Goal: Task Accomplishment & Management: Use online tool/utility

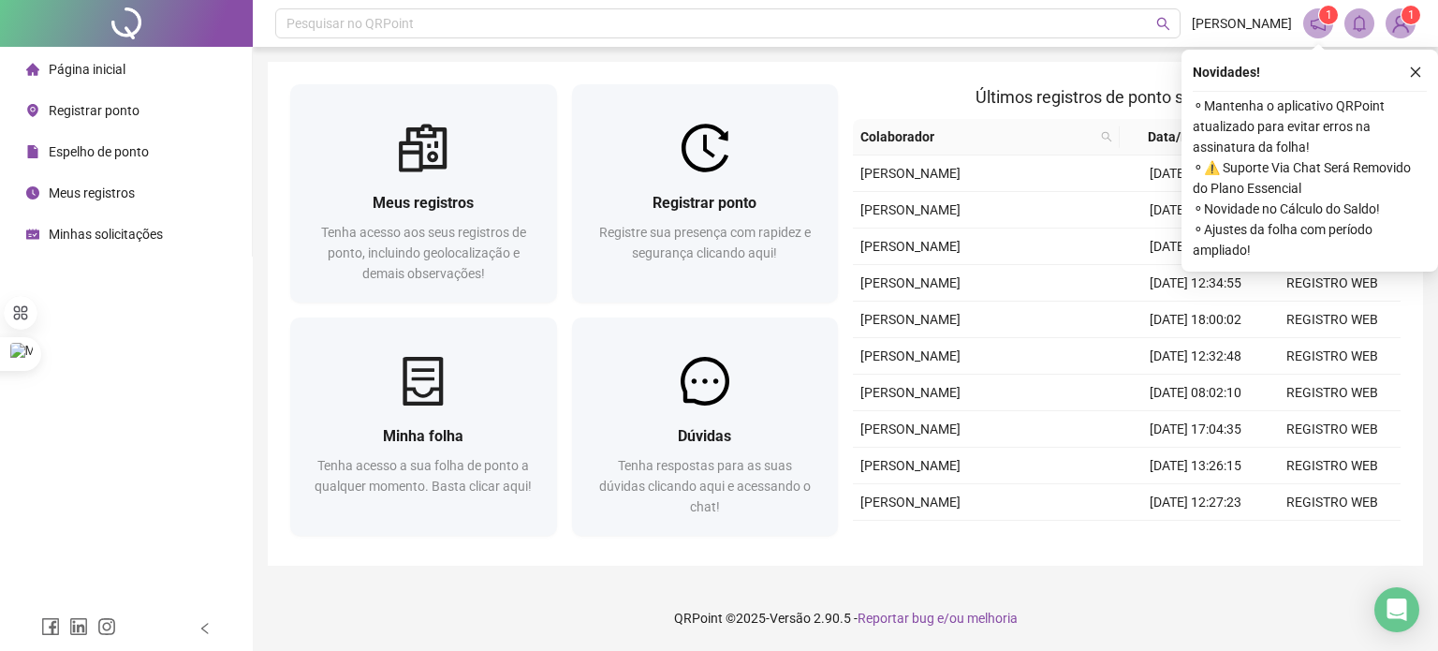
click at [124, 118] on span "Registrar ponto" at bounding box center [94, 110] width 91 height 15
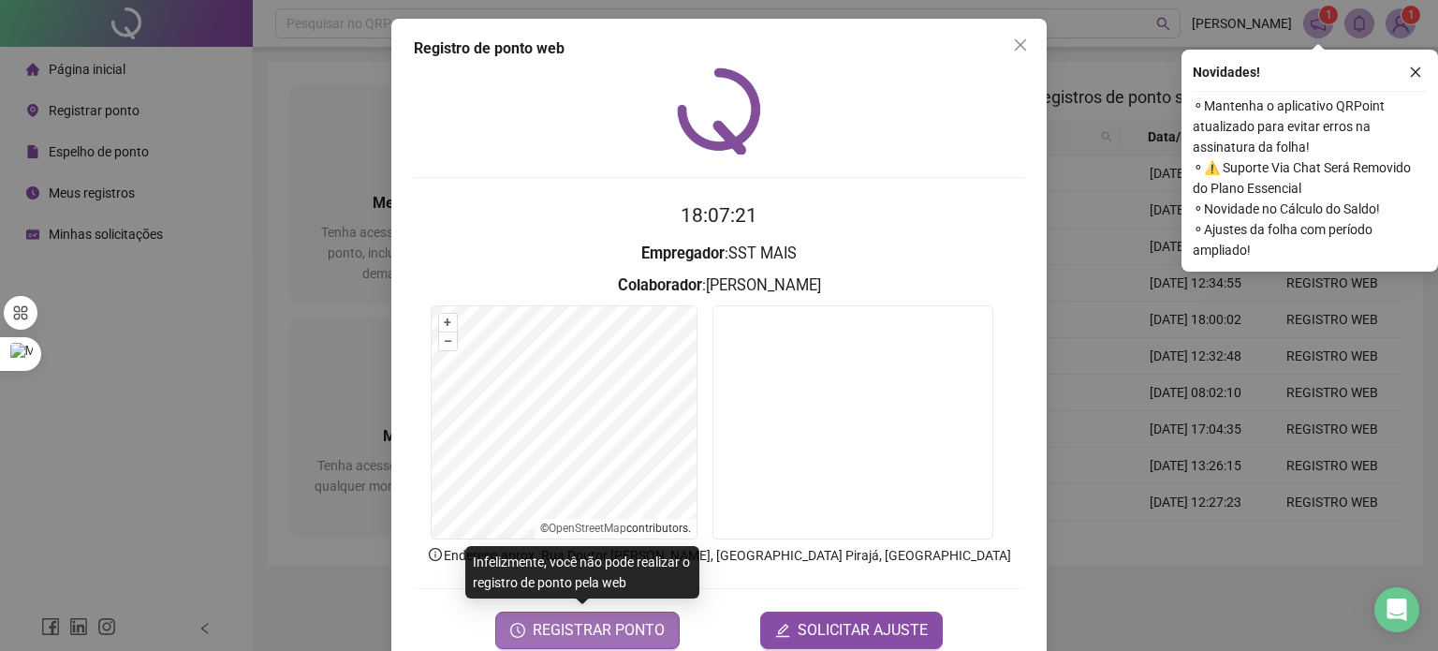
click at [575, 628] on span "REGISTRAR PONTO" at bounding box center [599, 630] width 132 height 22
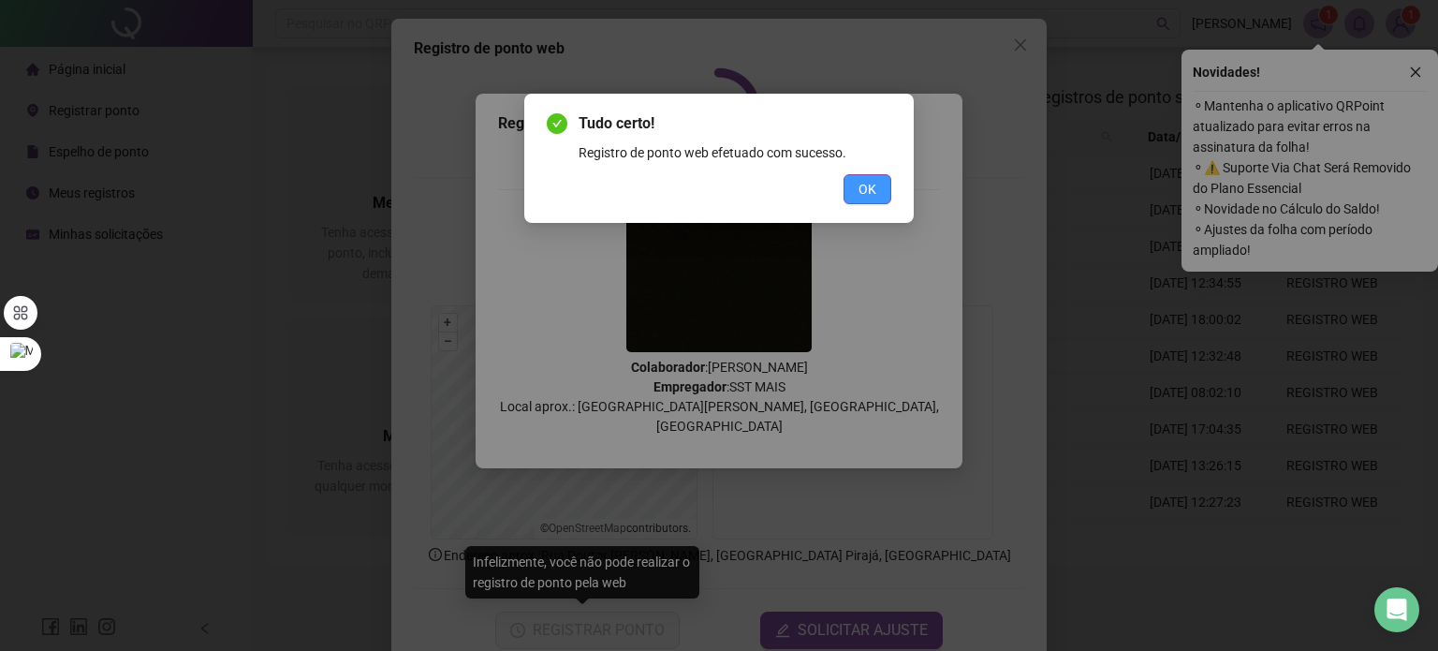
click at [877, 183] on button "OK" at bounding box center [867, 189] width 48 height 30
